Goal: Ask a question

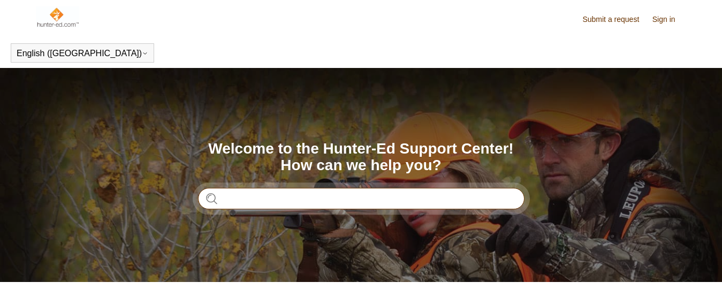
click at [273, 193] on input "Search" at bounding box center [361, 198] width 327 height 21
type input "**********"
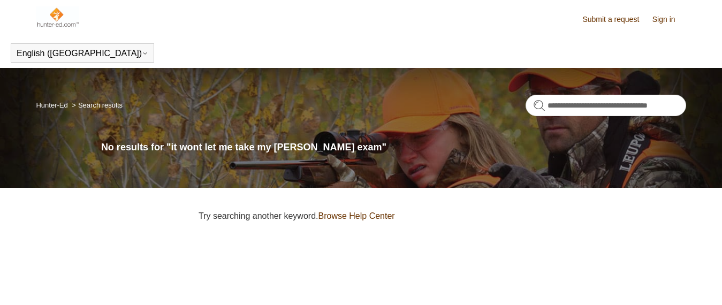
scroll to position [65, 0]
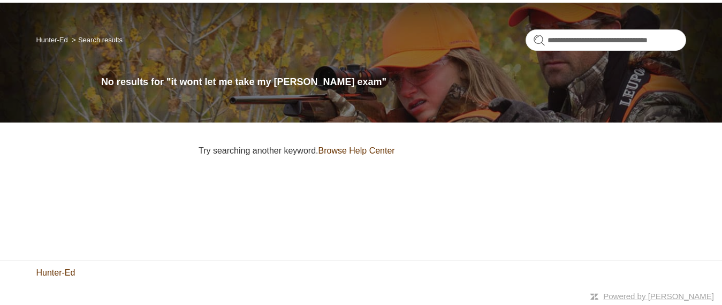
click at [68, 274] on link "Hunter-Ed" at bounding box center [55, 273] width 39 height 13
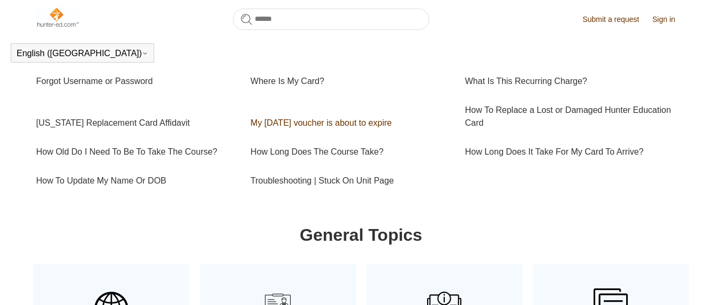
scroll to position [386, 0]
click at [277, 177] on link "Troubleshooting | Stuck On Unit Page" at bounding box center [350, 180] width 199 height 29
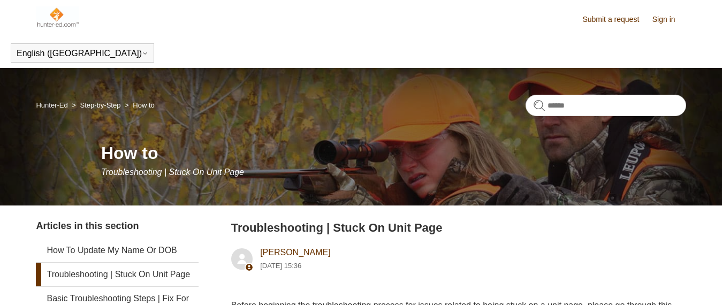
click at [49, 12] on img at bounding box center [57, 16] width 43 height 21
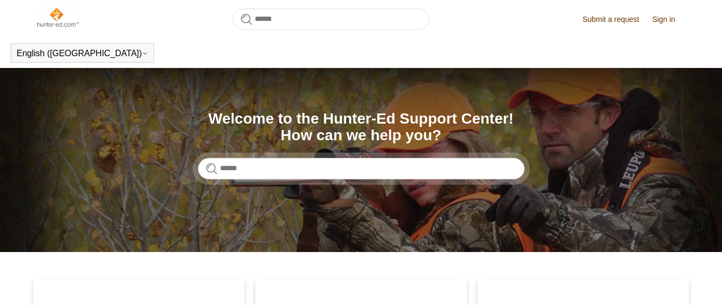
scroll to position [386, 0]
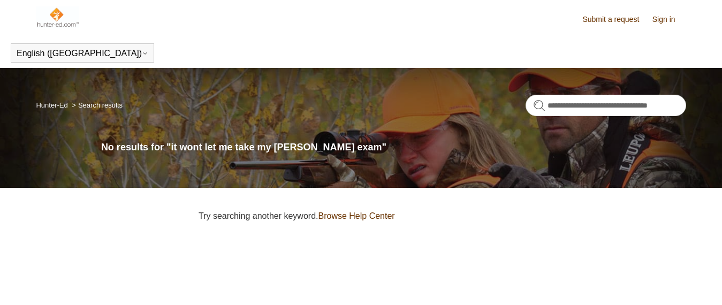
scroll to position [65, 0]
